Goal: Information Seeking & Learning: Understand process/instructions

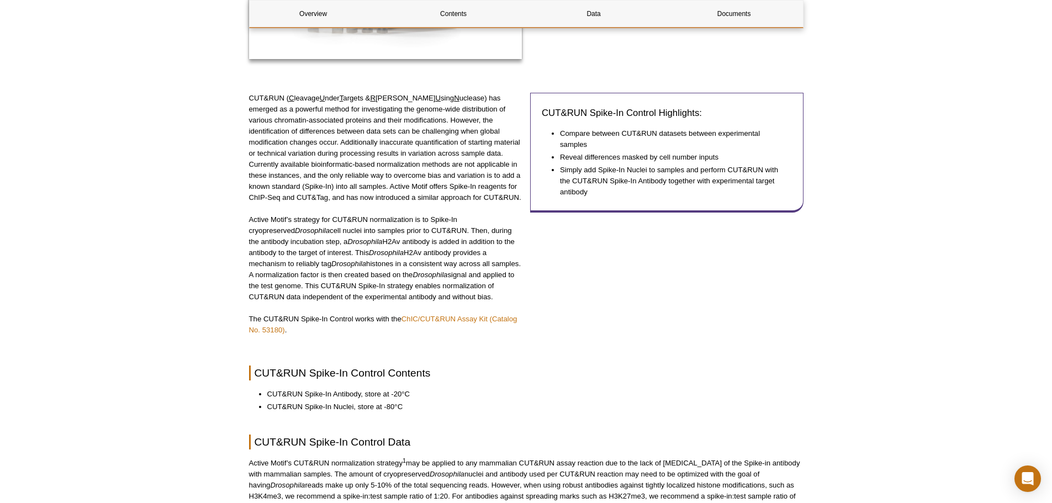
scroll to position [370, 0]
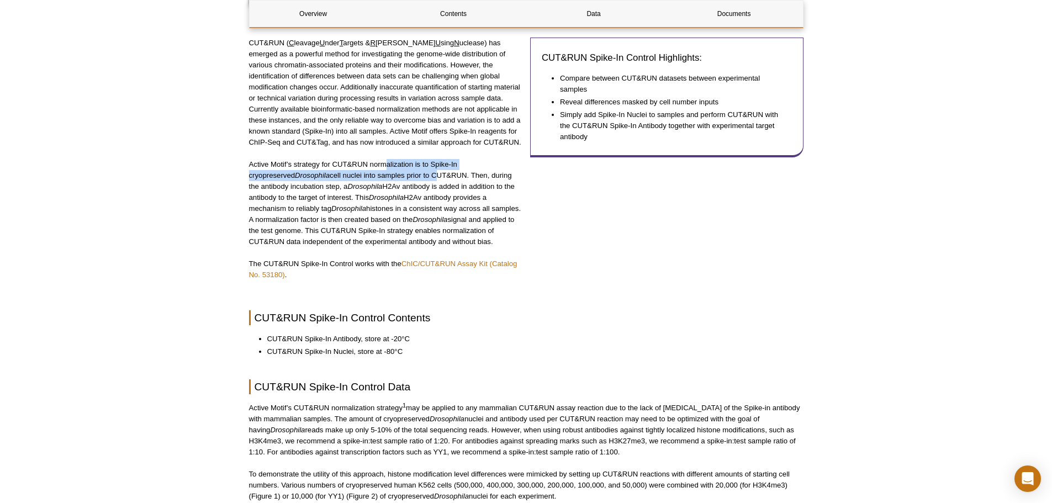
click at [387, 171] on p "Active [PERSON_NAME]’s strategy for CUT&RUN normalization is to Spike-In cryopr…" at bounding box center [385, 203] width 273 height 88
click at [368, 173] on p "Active [PERSON_NAME]’s strategy for CUT&RUN normalization is to Spike-In cryopr…" at bounding box center [385, 203] width 273 height 88
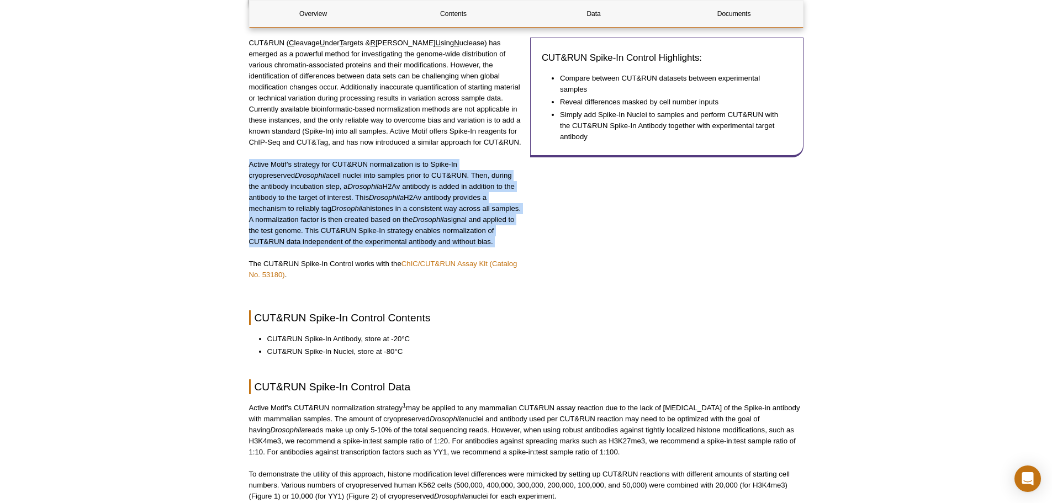
click at [368, 174] on p "Active [PERSON_NAME]’s strategy for CUT&RUN normalization is to Spike-In cryopr…" at bounding box center [385, 203] width 273 height 88
click at [368, 179] on p "Active [PERSON_NAME]’s strategy for CUT&RUN normalization is to Spike-In cryopr…" at bounding box center [385, 203] width 273 height 88
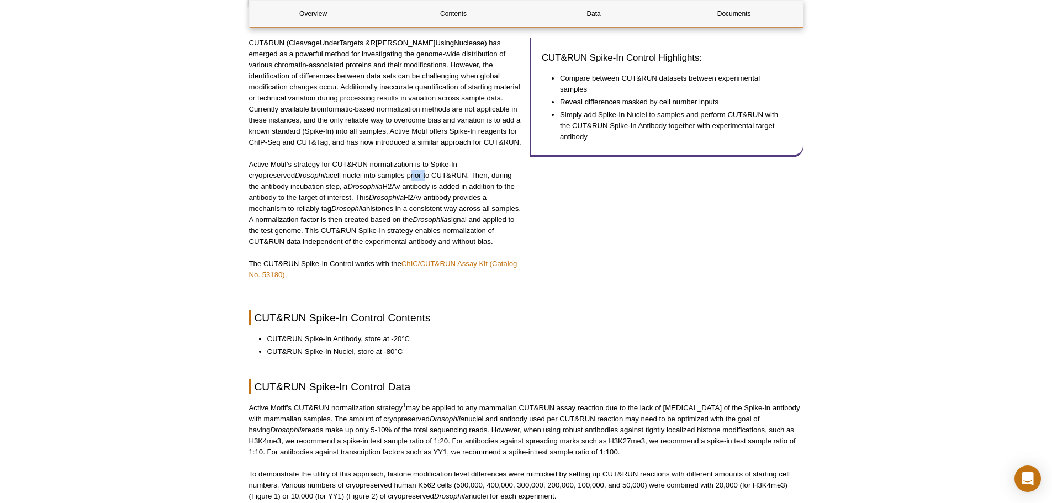
click at [368, 179] on p "Active [PERSON_NAME]’s strategy for CUT&RUN normalization is to Spike-In cryopr…" at bounding box center [385, 203] width 273 height 88
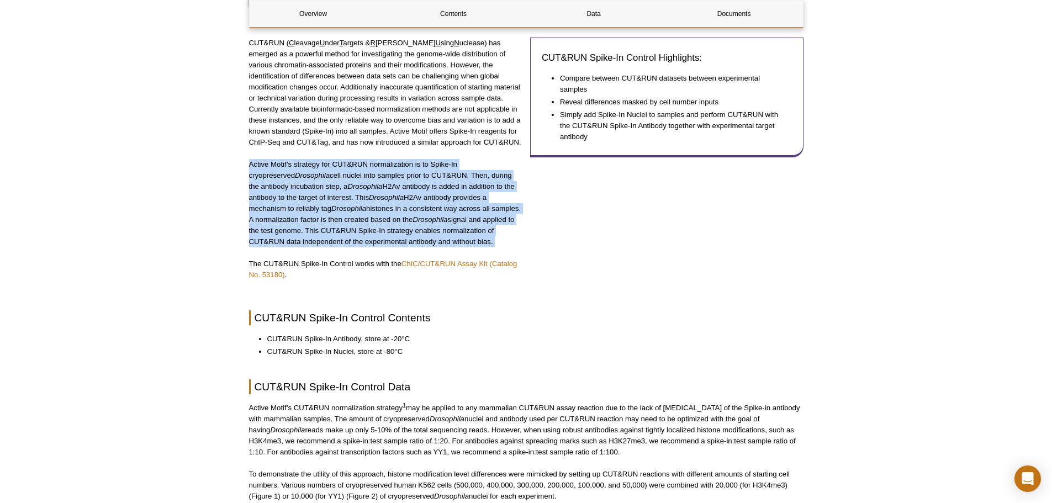
click at [368, 179] on p "Active [PERSON_NAME]’s strategy for CUT&RUN normalization is to Spike-In cryopr…" at bounding box center [385, 203] width 273 height 88
click at [368, 182] on p "Active [PERSON_NAME]’s strategy for CUT&RUN normalization is to Spike-In cryopr…" at bounding box center [385, 203] width 273 height 88
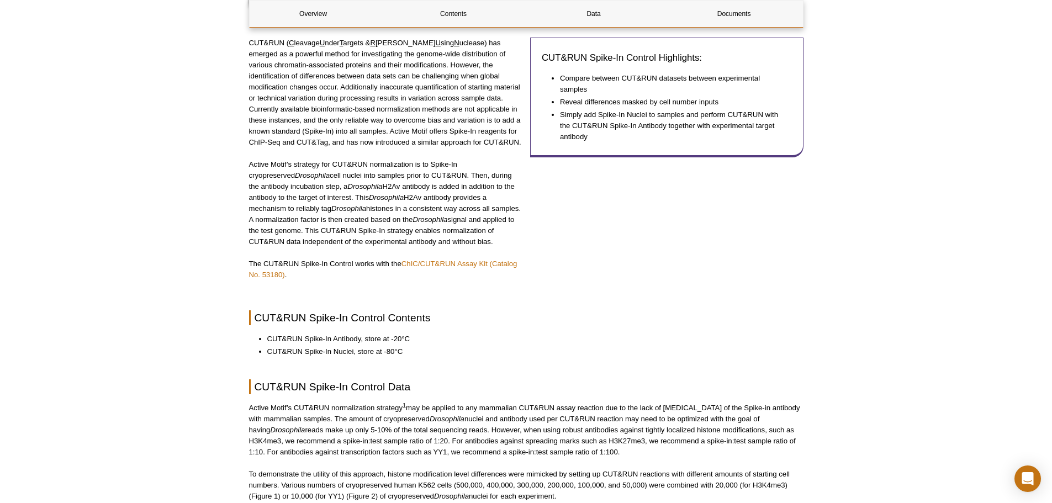
click at [368, 182] on p "Active [PERSON_NAME]’s strategy for CUT&RUN normalization is to Spike-In cryopr…" at bounding box center [385, 203] width 273 height 88
click at [370, 190] on p "Active [PERSON_NAME]’s strategy for CUT&RUN normalization is to Spike-In cryopr…" at bounding box center [385, 203] width 273 height 88
drag, startPoint x: 364, startPoint y: 194, endPoint x: 363, endPoint y: 214, distance: 20.4
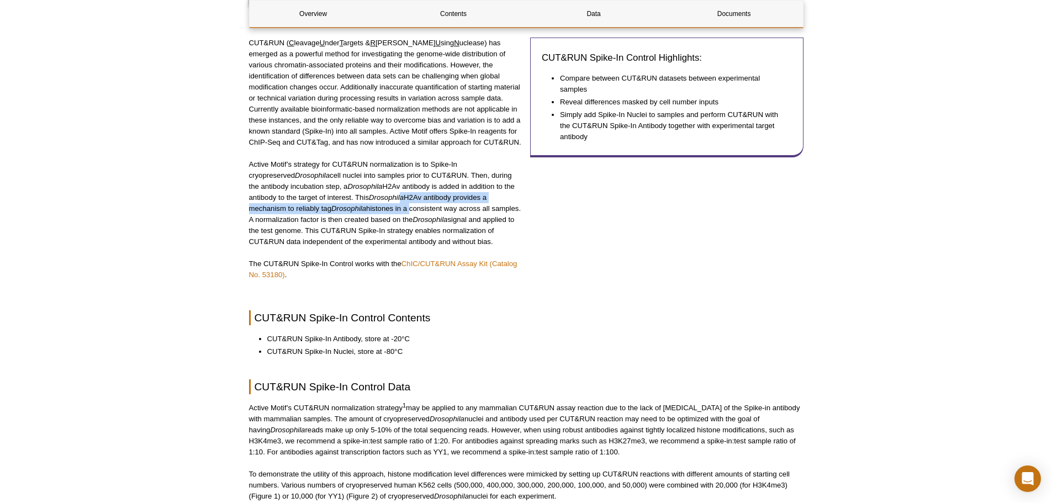
click at [363, 214] on p "Active [PERSON_NAME]’s strategy for CUT&RUN normalization is to Spike-In cryopr…" at bounding box center [385, 203] width 273 height 88
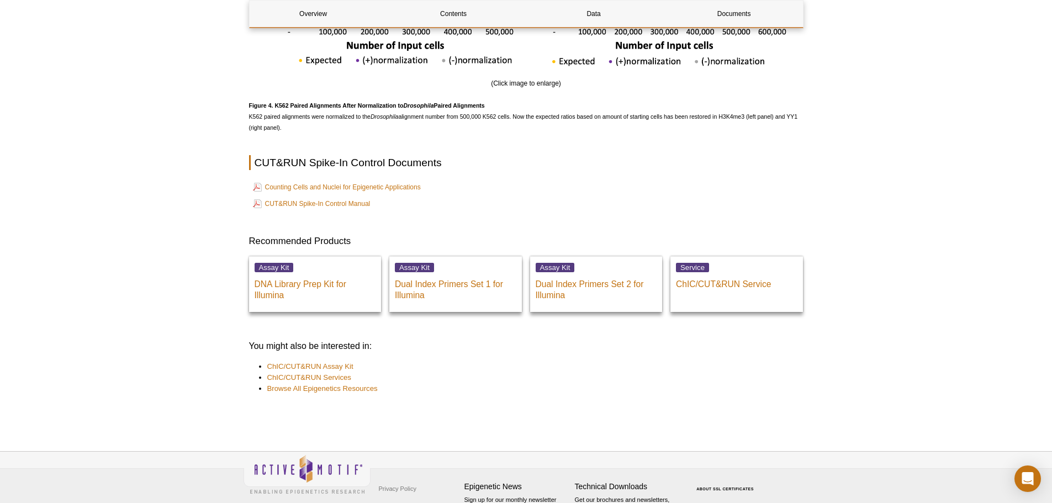
scroll to position [2192, 0]
click at [317, 201] on link "CUT&RUN Spike-In Control Manual" at bounding box center [312, 203] width 118 height 13
